Goal: Find specific page/section: Find specific page/section

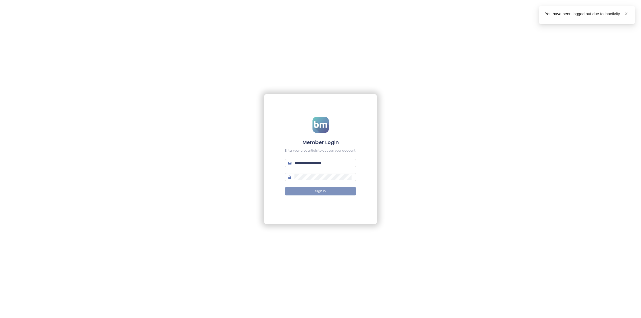
click at [323, 194] on button "Sign In" at bounding box center [320, 191] width 71 height 8
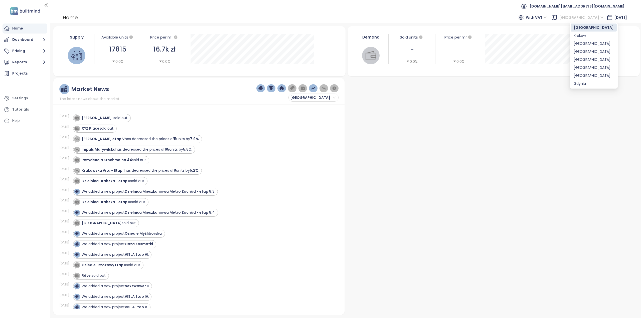
click at [582, 18] on span "[GEOGRAPHIC_DATA]" at bounding box center [581, 18] width 45 height 8
click at [583, 37] on div "Krakow" at bounding box center [594, 36] width 40 height 6
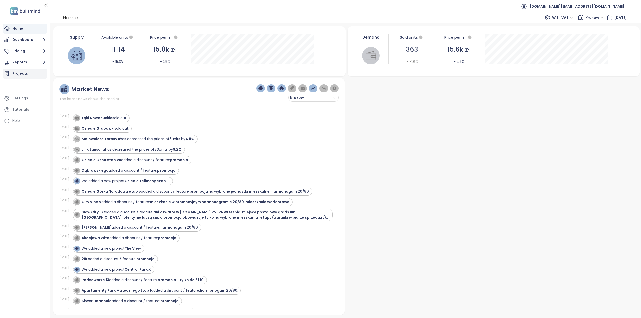
click at [24, 74] on div "Projects" at bounding box center [20, 73] width 16 height 6
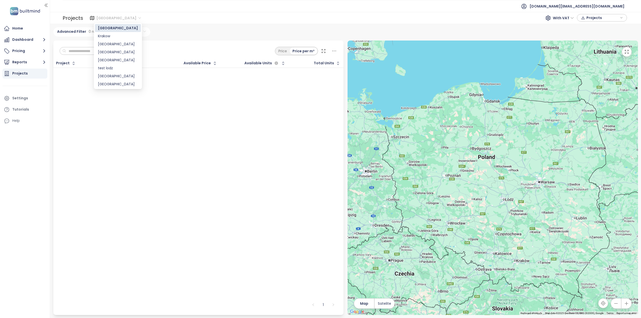
click at [108, 19] on span "[GEOGRAPHIC_DATA]" at bounding box center [118, 18] width 45 height 8
click at [110, 38] on div "Krakow" at bounding box center [118, 36] width 40 height 6
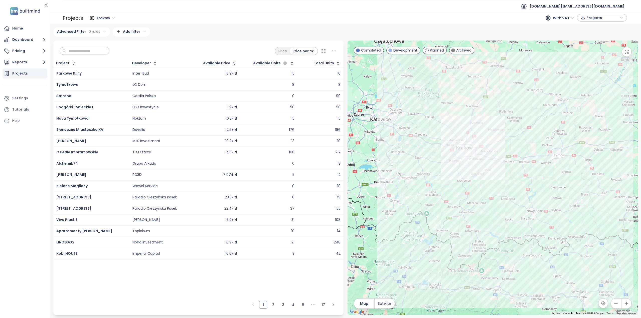
click at [93, 51] on input "text" at bounding box center [86, 51] width 41 height 8
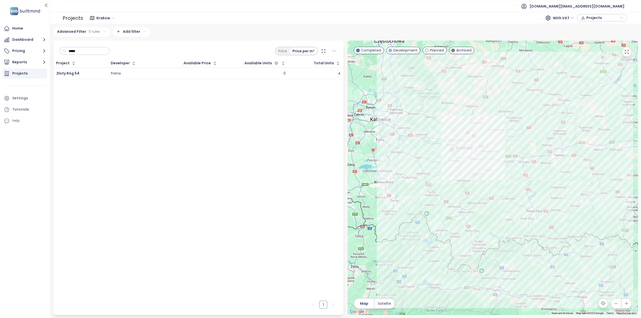
type input "*****"
click at [76, 71] on div "Złoty Róg 54" at bounding box center [80, 74] width 48 height 6
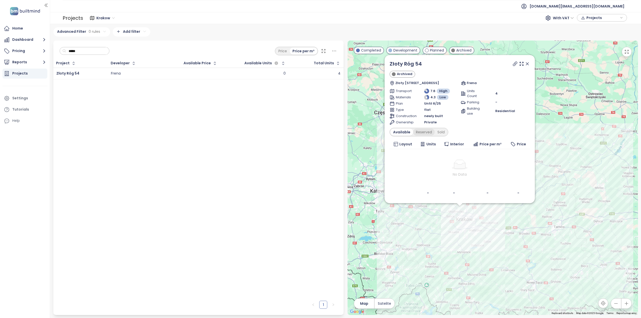
click at [425, 132] on div "Reserved" at bounding box center [424, 132] width 22 height 7
click at [442, 133] on div "Sold" at bounding box center [440, 132] width 13 height 7
click at [398, 131] on div "Available" at bounding box center [400, 132] width 21 height 7
